Goal: Task Accomplishment & Management: Use online tool/utility

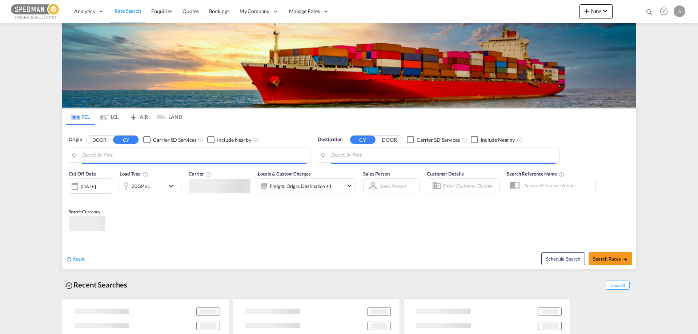
type input "[GEOGRAPHIC_DATA], [GEOGRAPHIC_DATA]"
type input "Sohar, OMSOH"
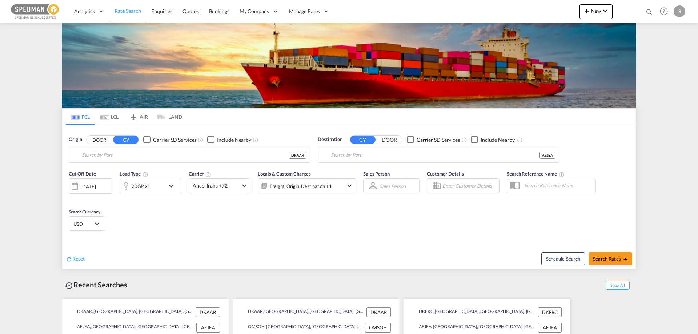
type input "[GEOGRAPHIC_DATA], [GEOGRAPHIC_DATA]"
click at [598, 11] on span "New" at bounding box center [595, 11] width 27 height 6
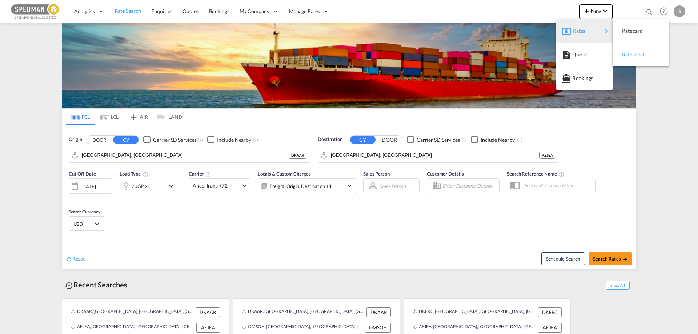
click at [625, 53] on span "Ratesheet" at bounding box center [626, 54] width 8 height 15
